Goal: Information Seeking & Learning: Learn about a topic

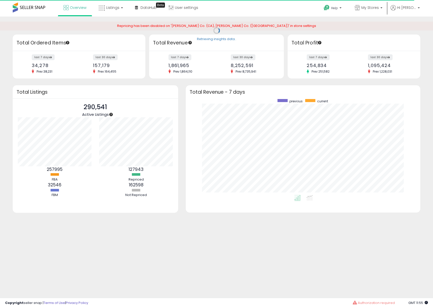
scroll to position [96, 225]
click at [346, 5] on link "Help" at bounding box center [333, 9] width 27 height 16
click at [337, 74] on p "API Documentation" at bounding box center [340, 78] width 30 height 9
click at [343, 6] on p "Help" at bounding box center [333, 9] width 19 height 6
click at [332, 78] on link "API Documentation" at bounding box center [338, 79] width 26 height 10
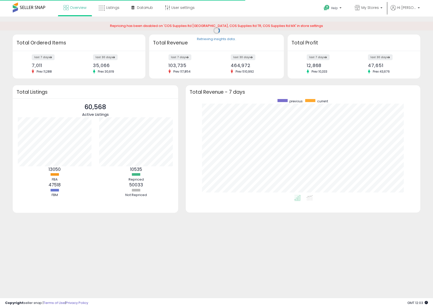
scroll to position [96, 225]
